Goal: Check status: Check status

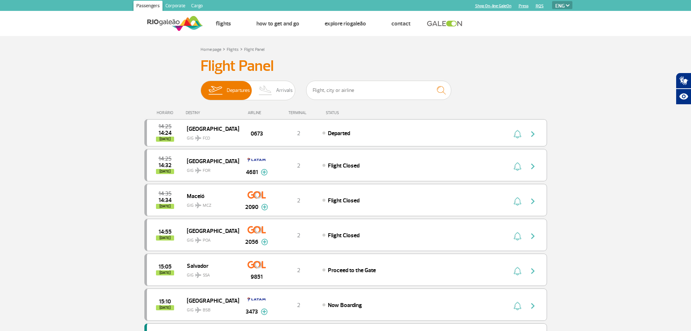
select select "en"
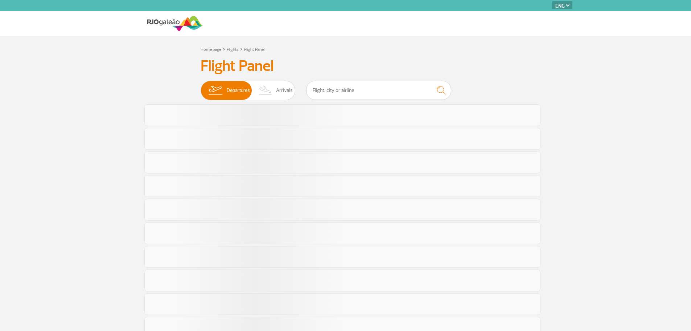
select select "en"
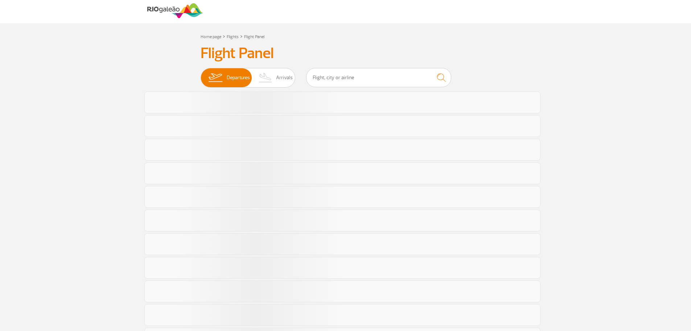
scroll to position [13, 0]
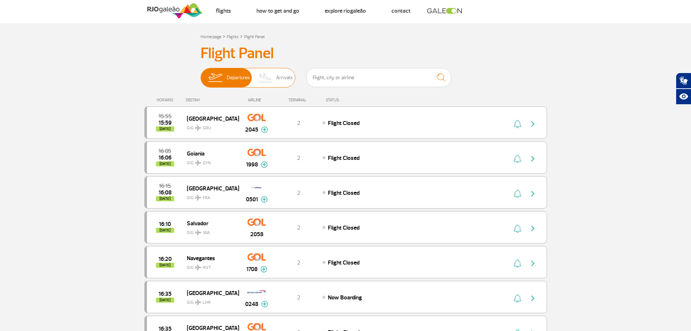
click at [273, 83] on img at bounding box center [265, 77] width 21 height 19
click at [201, 74] on input "Departures Arrivals" at bounding box center [201, 74] width 0 height 0
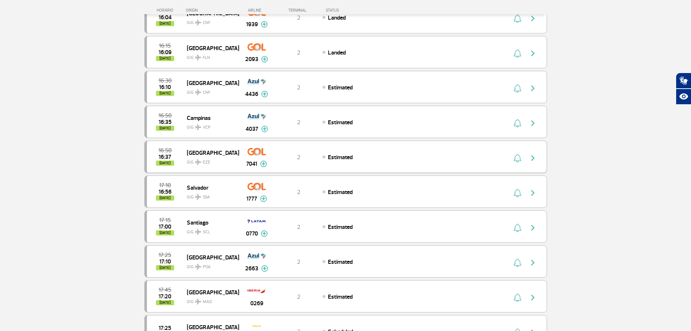
scroll to position [158, 0]
